Goal: Information Seeking & Learning: Check status

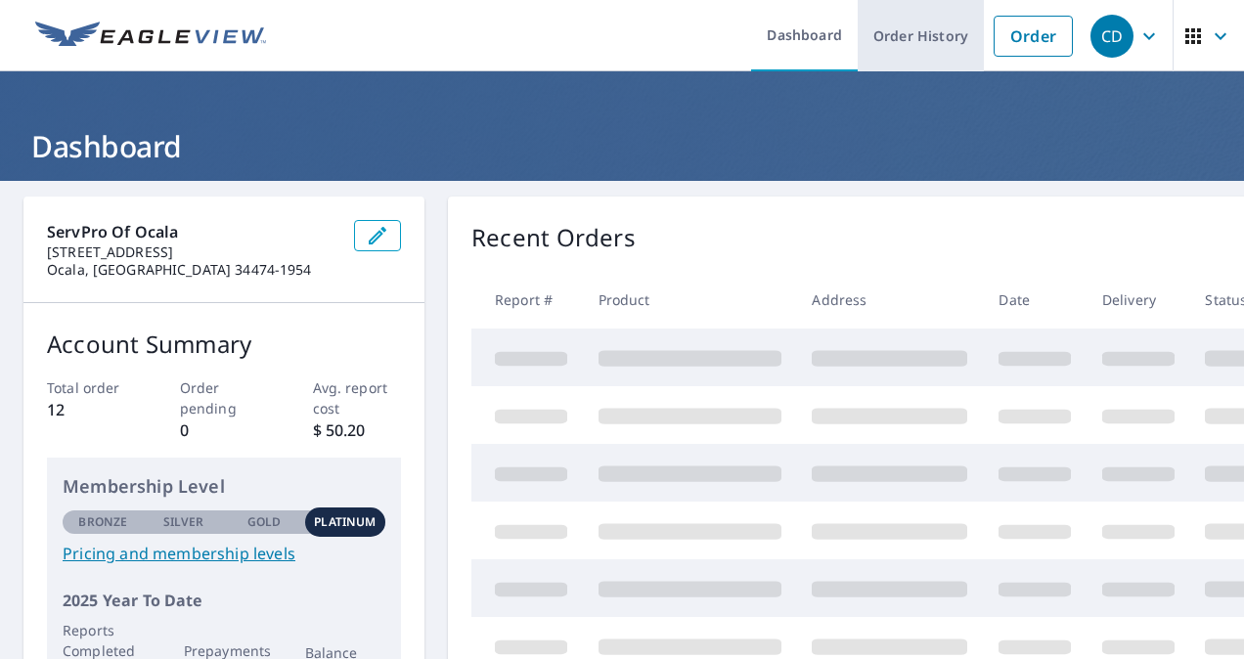
click at [918, 49] on link "Order History" at bounding box center [920, 35] width 126 height 71
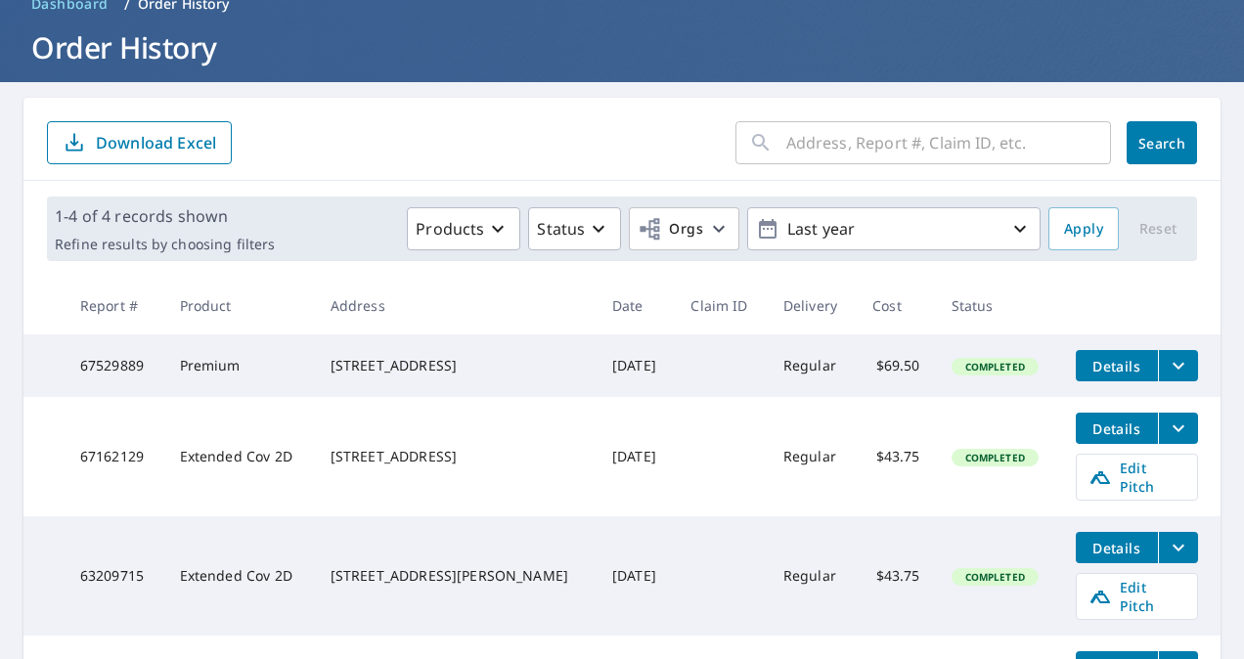
scroll to position [190, 0]
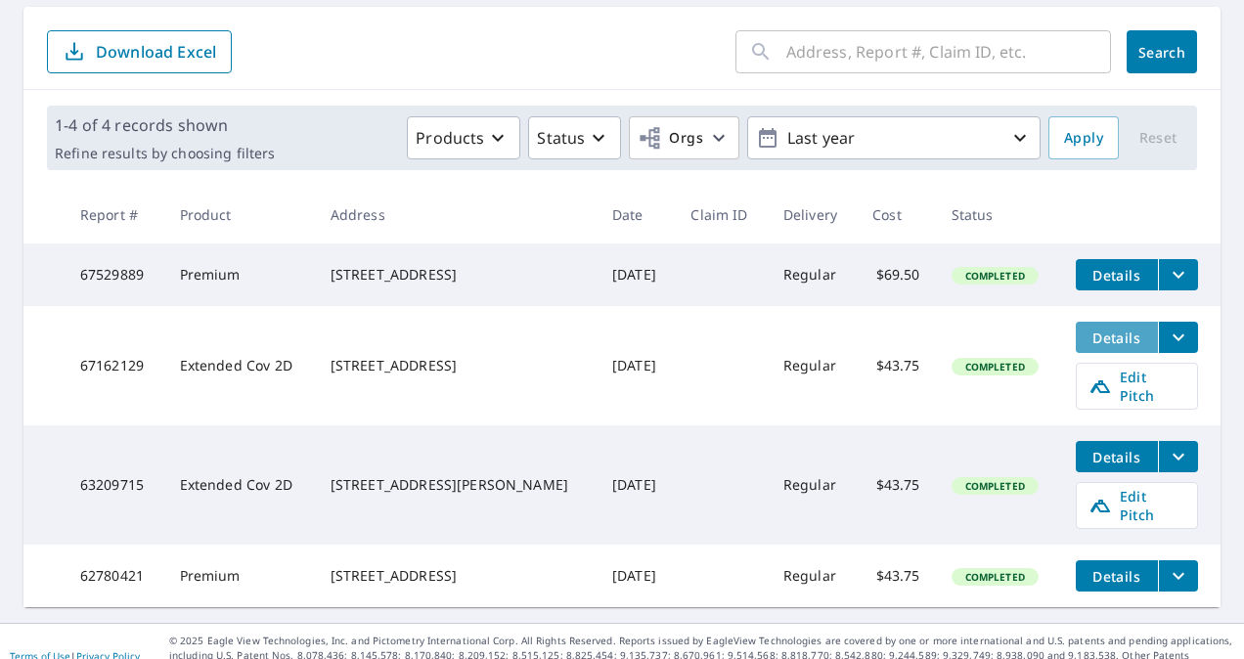
click at [1101, 342] on span "Details" at bounding box center [1116, 338] width 59 height 19
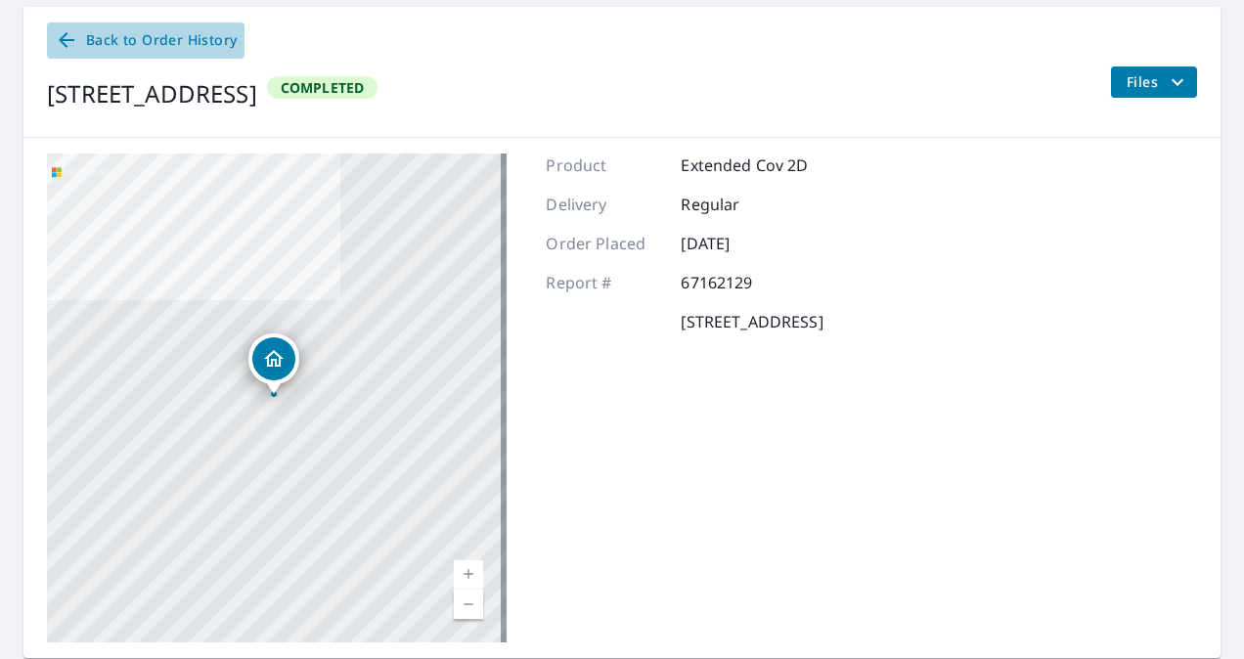
click at [65, 39] on icon at bounding box center [66, 39] width 23 height 23
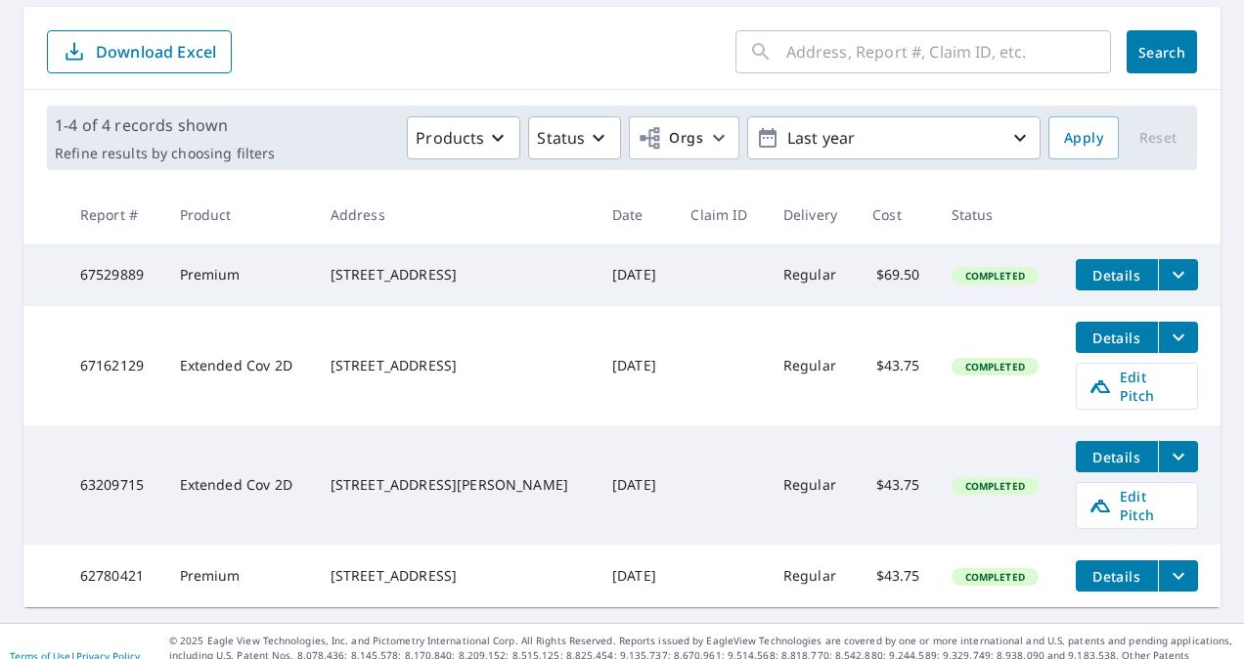
drag, startPoint x: 442, startPoint y: 375, endPoint x: 332, endPoint y: 354, distance: 111.6
click at [332, 354] on td "4560 SE 58th Pl Ocala, FL 34480" at bounding box center [456, 365] width 282 height 119
drag, startPoint x: 332, startPoint y: 354, endPoint x: 374, endPoint y: 372, distance: 45.6
copy div "4560 SE 58th Pl Ocala, FL 34480"
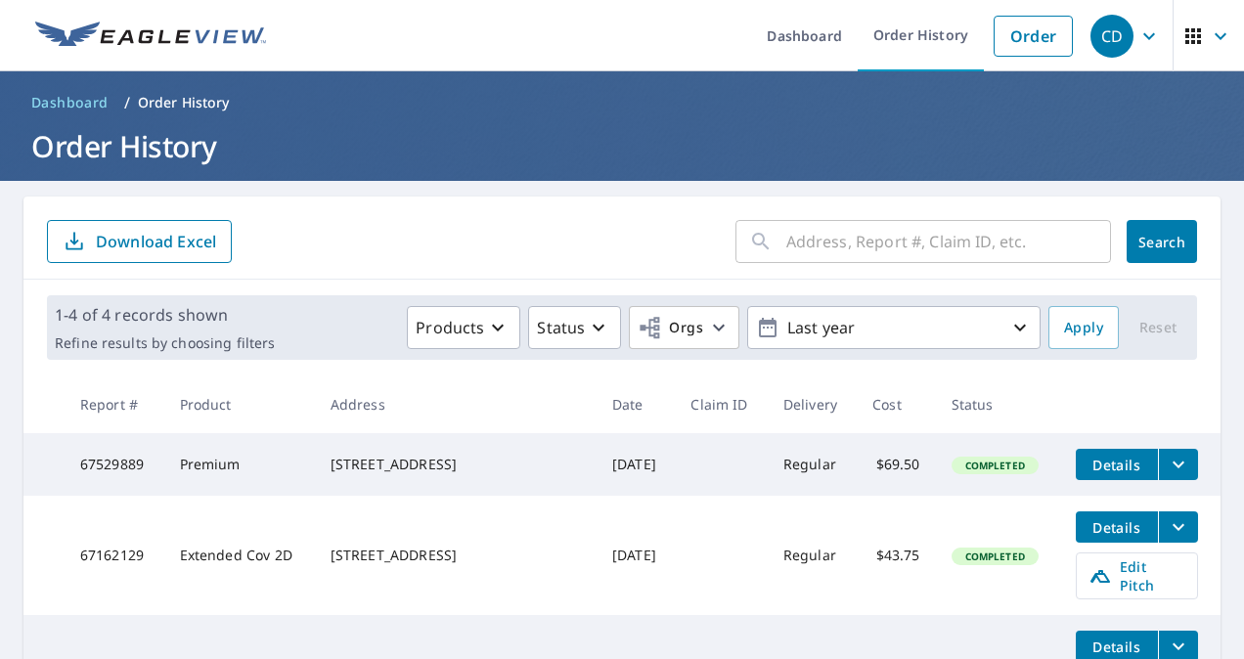
click at [1137, 37] on icon "button" at bounding box center [1148, 35] width 23 height 23
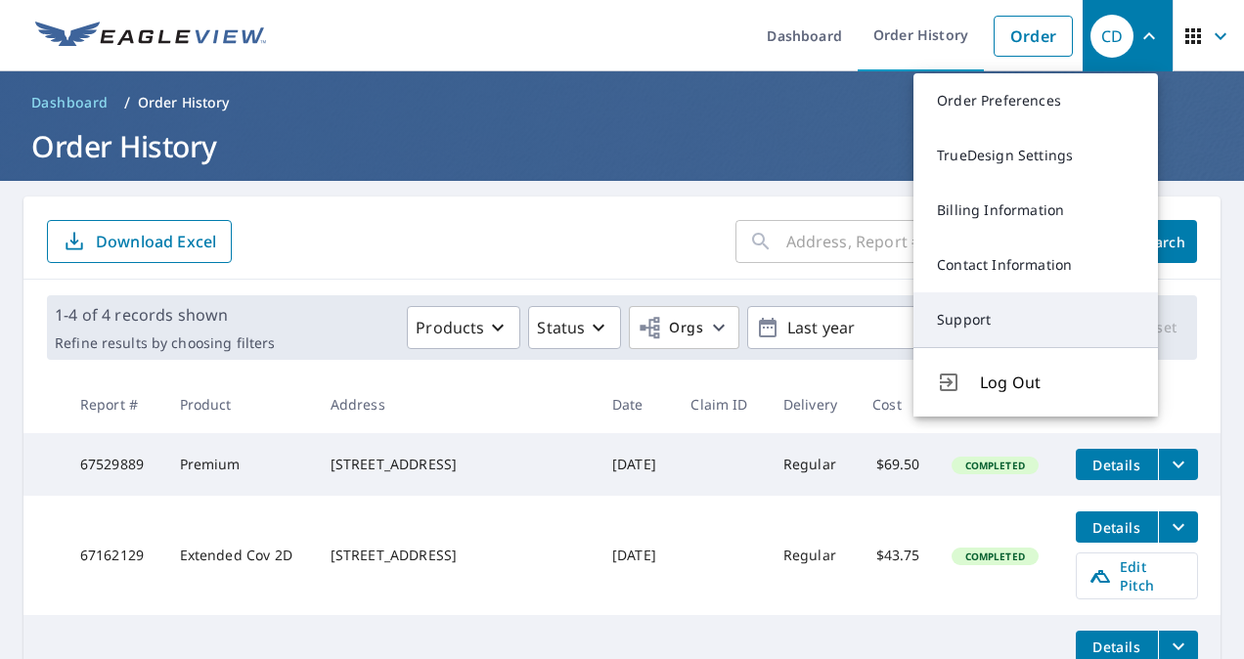
click at [971, 329] on link "Support" at bounding box center [1035, 319] width 244 height 55
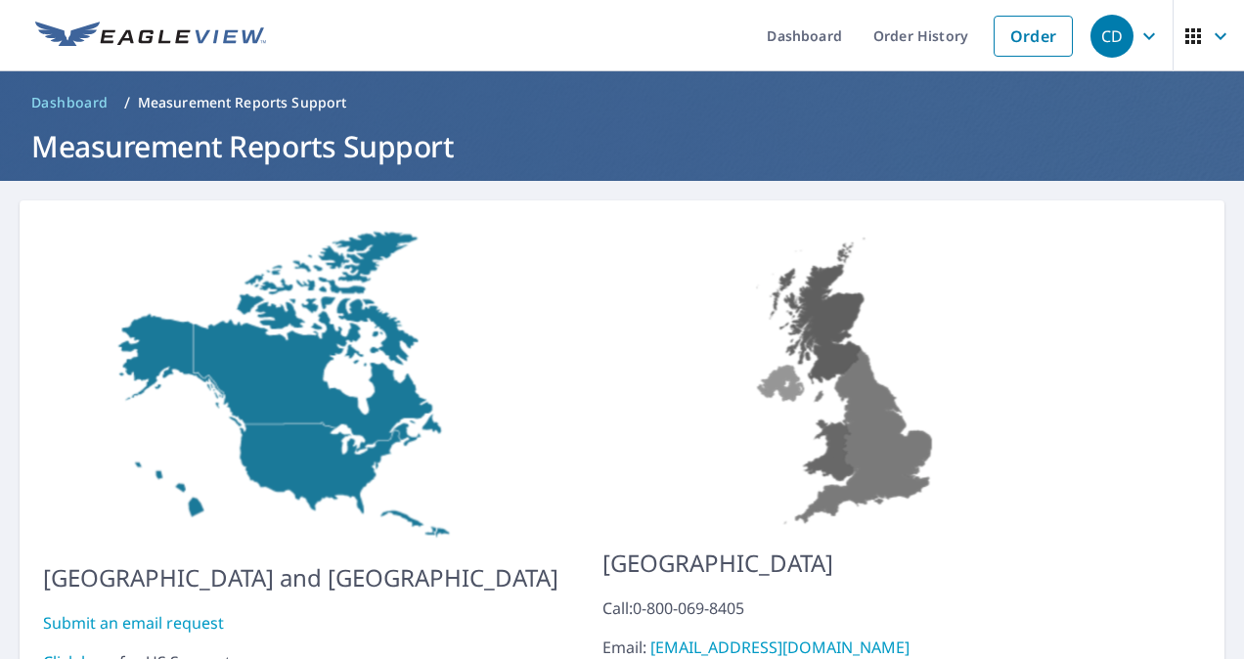
scroll to position [131, 0]
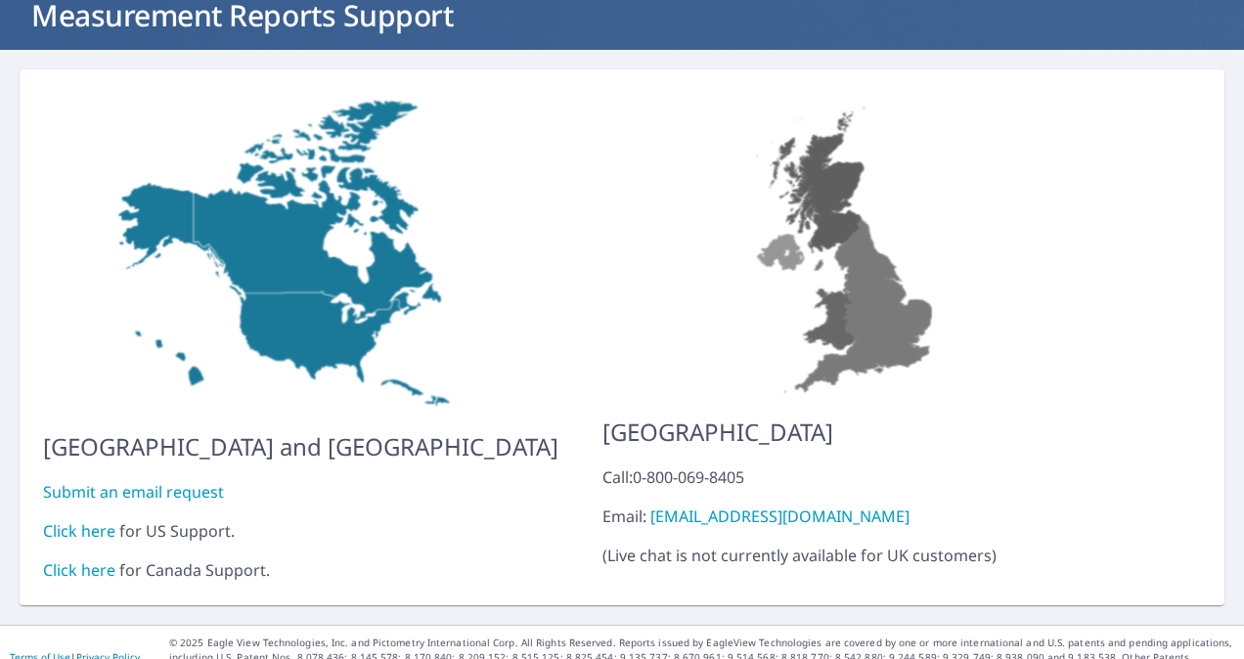
click at [98, 520] on link "Click here" at bounding box center [79, 531] width 72 height 22
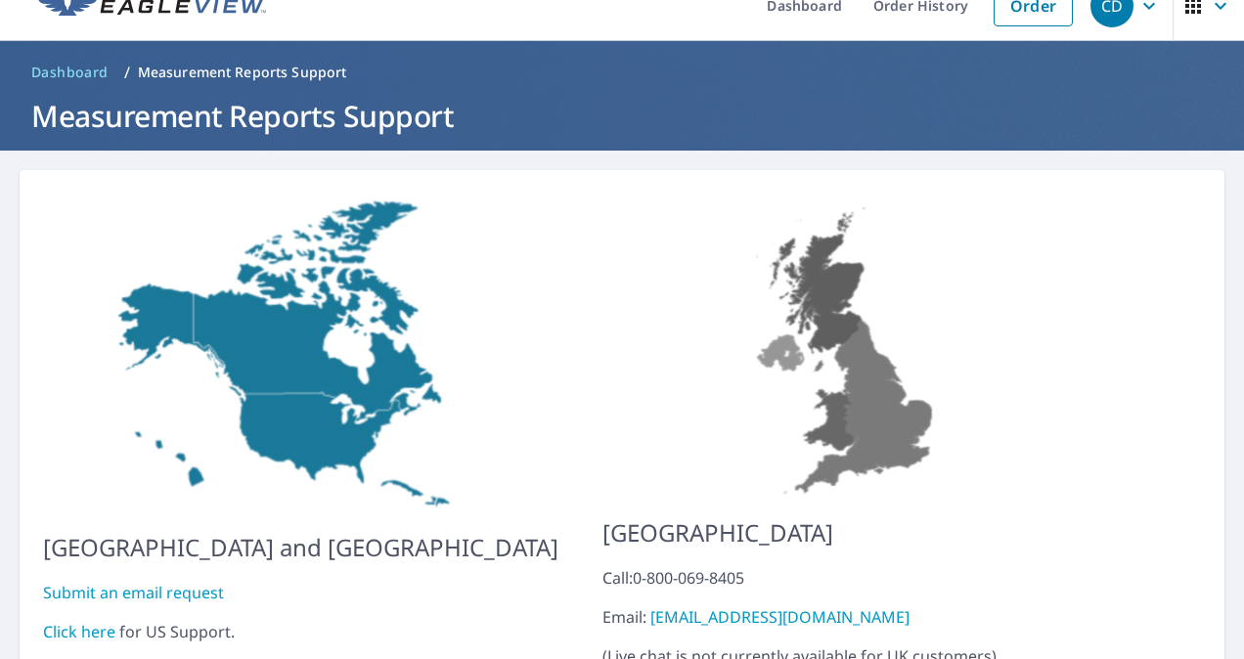
scroll to position [0, 0]
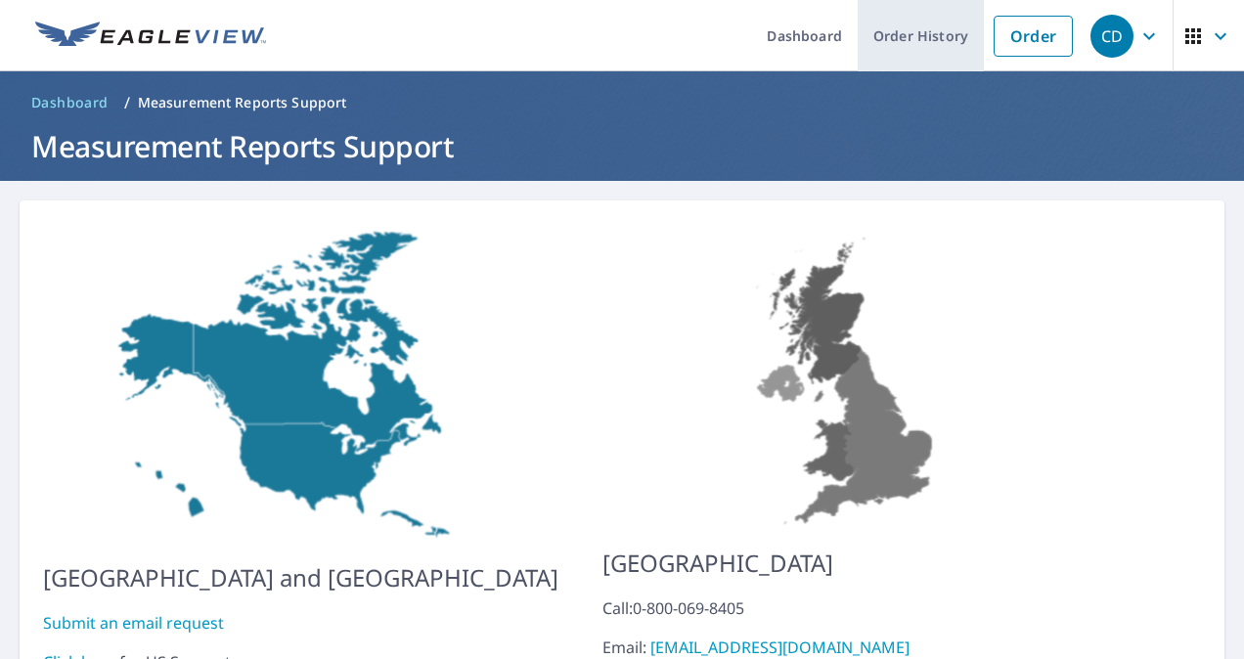
click at [901, 35] on link "Order History" at bounding box center [920, 35] width 126 height 71
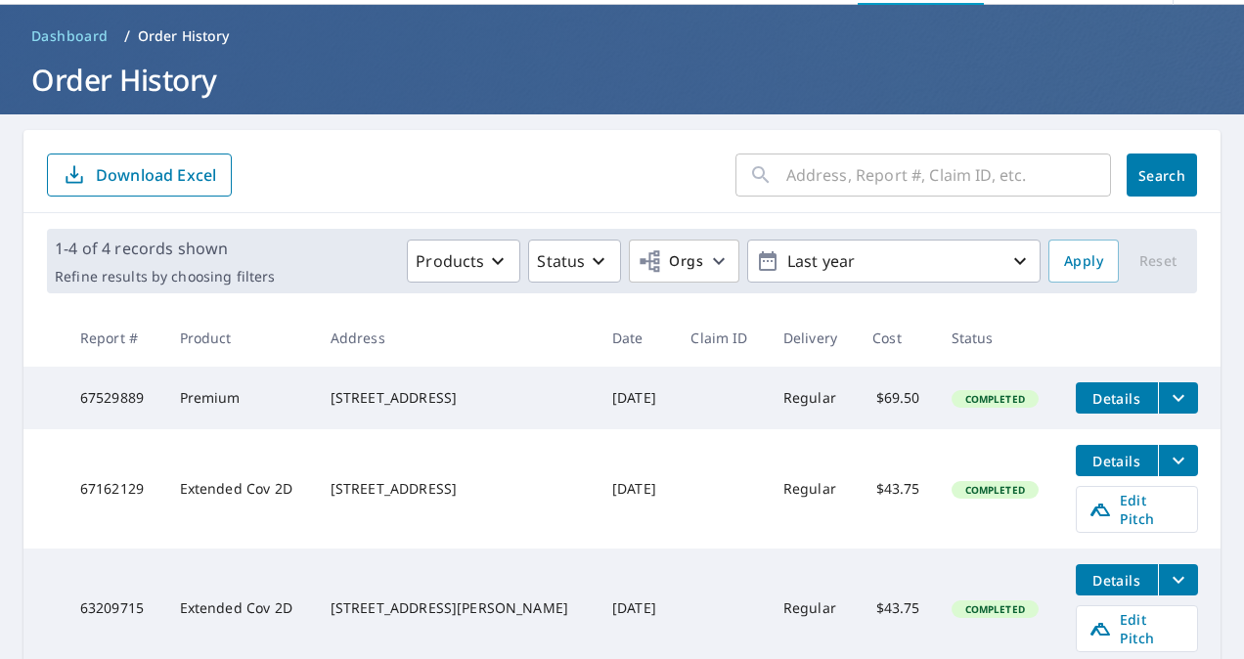
scroll to position [98, 0]
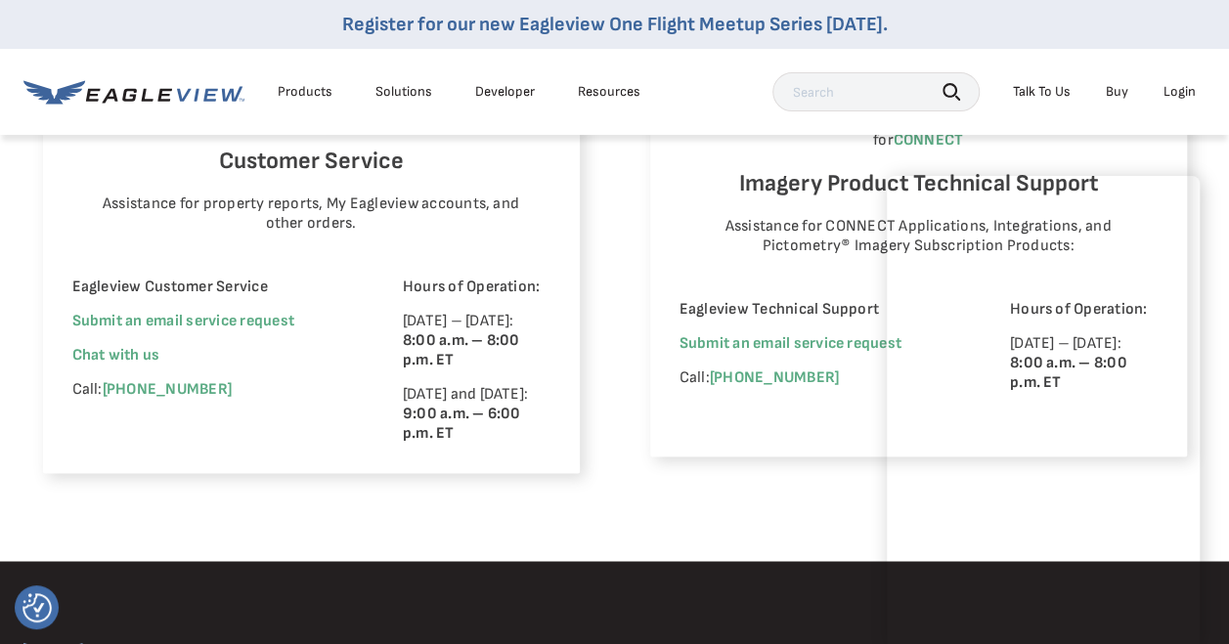
scroll to position [1075, 0]
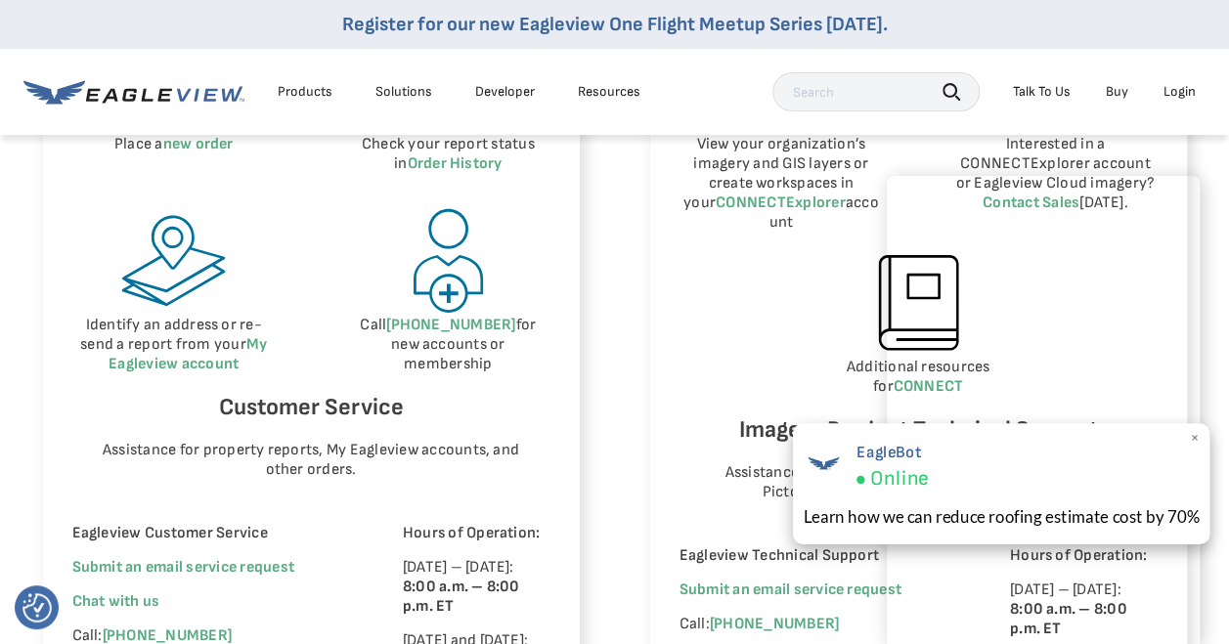
click at [1187, 437] on div "EagleBot Online Learn how we can reduce roofing estimate cost by 70% ×" at bounding box center [1000, 483] width 417 height 121
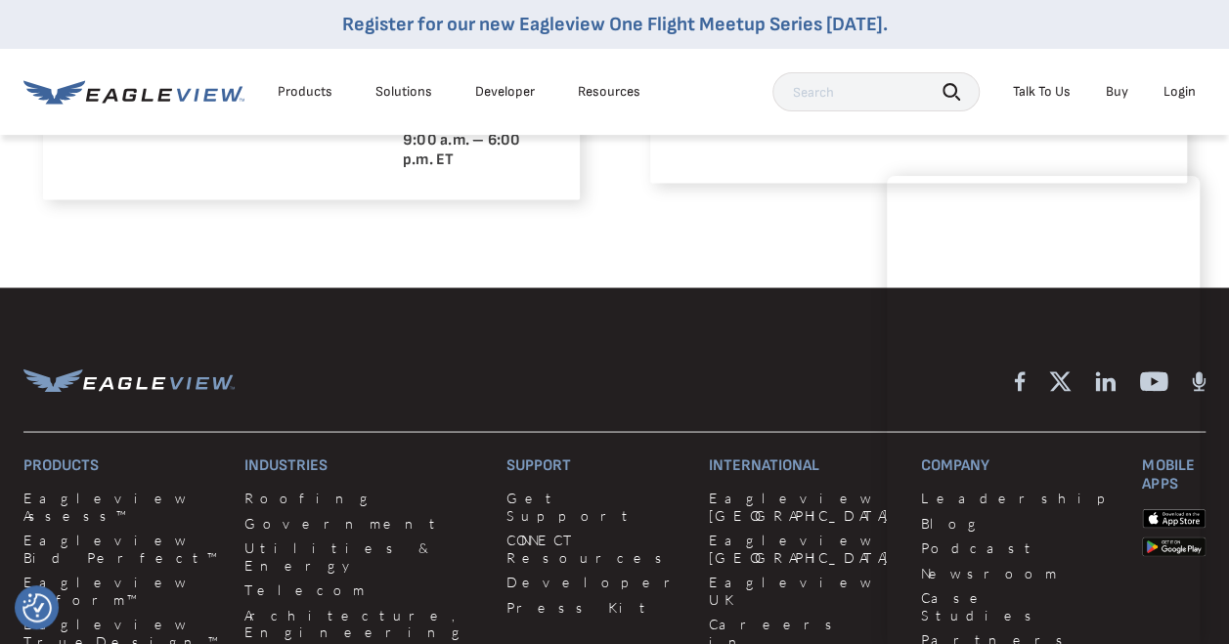
scroll to position [1662, 0]
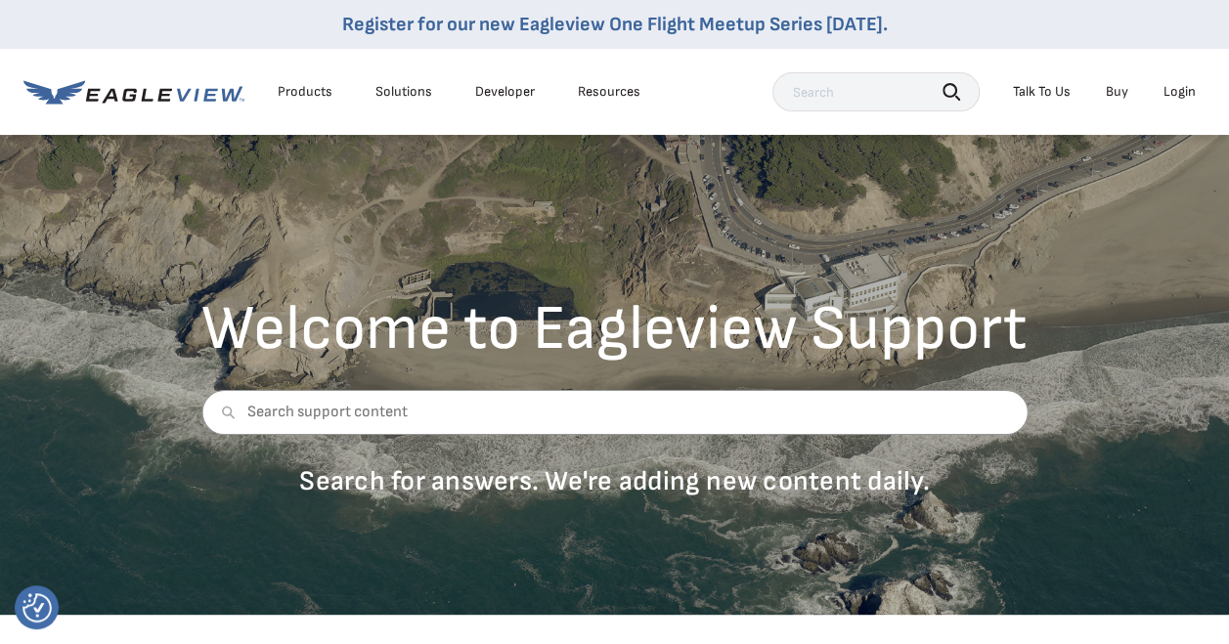
scroll to position [0, 0]
